Goal: Participate in discussion: Engage in conversation with other users on a specific topic

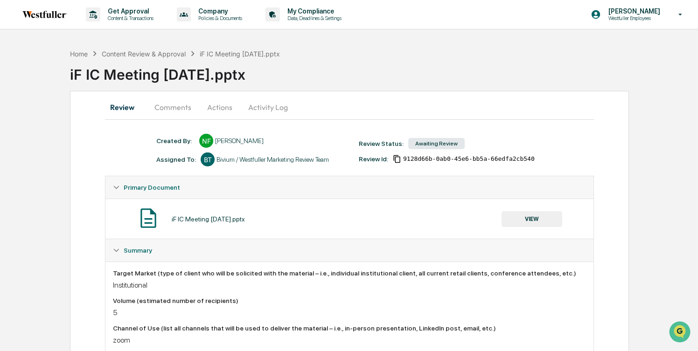
click at [173, 104] on button "Comments" at bounding box center [173, 107] width 52 height 22
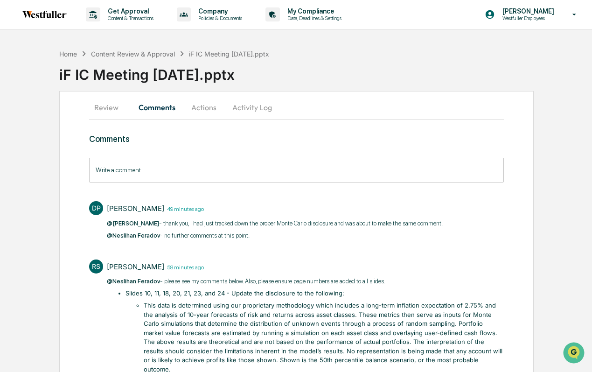
click at [205, 109] on button "Actions" at bounding box center [204, 107] width 42 height 22
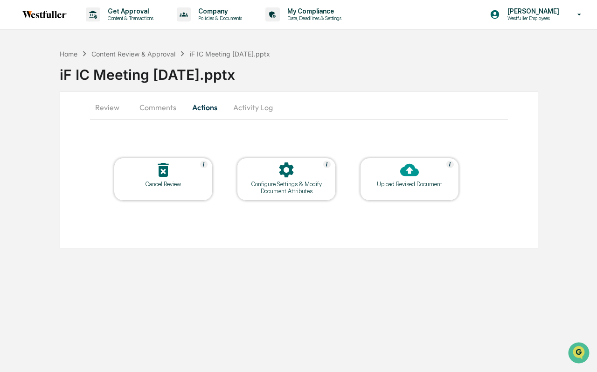
click at [390, 179] on div at bounding box center [409, 170] width 93 height 20
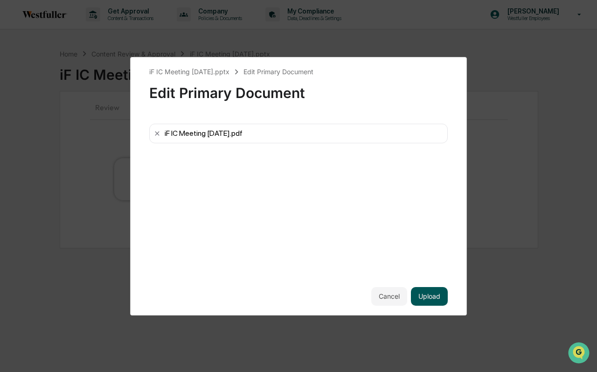
click at [427, 299] on button "Upload" at bounding box center [429, 296] width 37 height 19
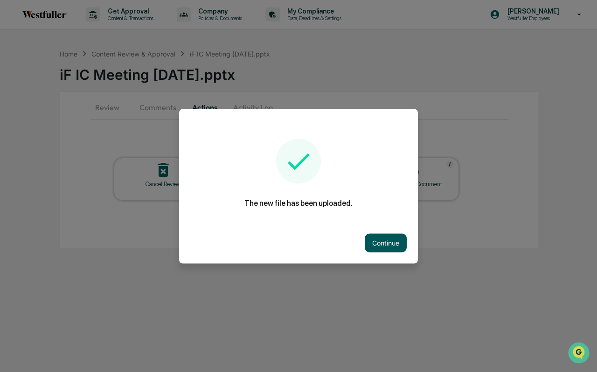
click at [385, 241] on button "Continue" at bounding box center [386, 242] width 42 height 19
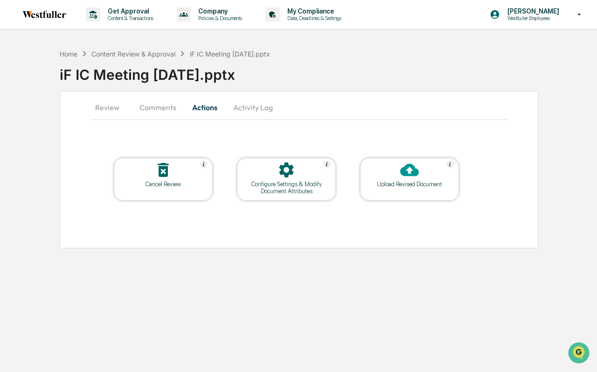
click at [156, 109] on button "Comments" at bounding box center [158, 107] width 52 height 22
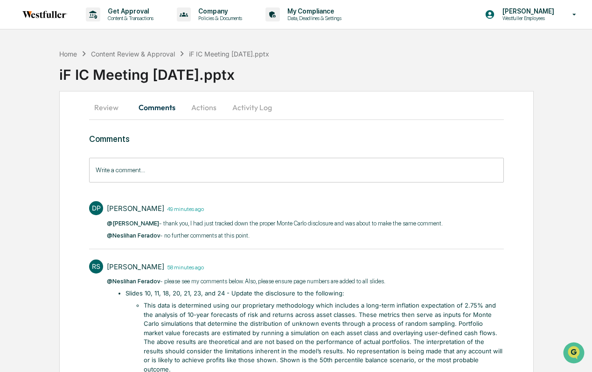
click at [177, 166] on input "Write a comment..." at bounding box center [296, 170] width 414 height 25
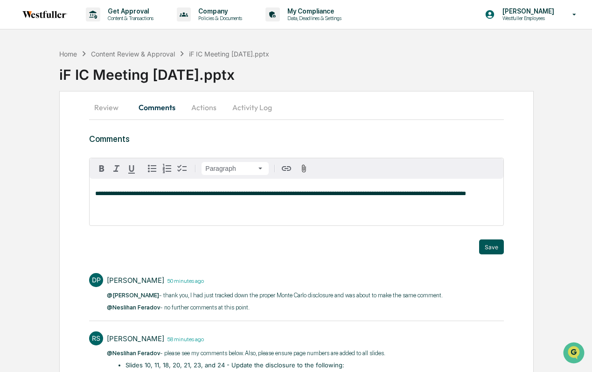
click at [498, 246] on button "Save" at bounding box center [491, 246] width 25 height 15
